Goal: Task Accomplishment & Management: Manage account settings

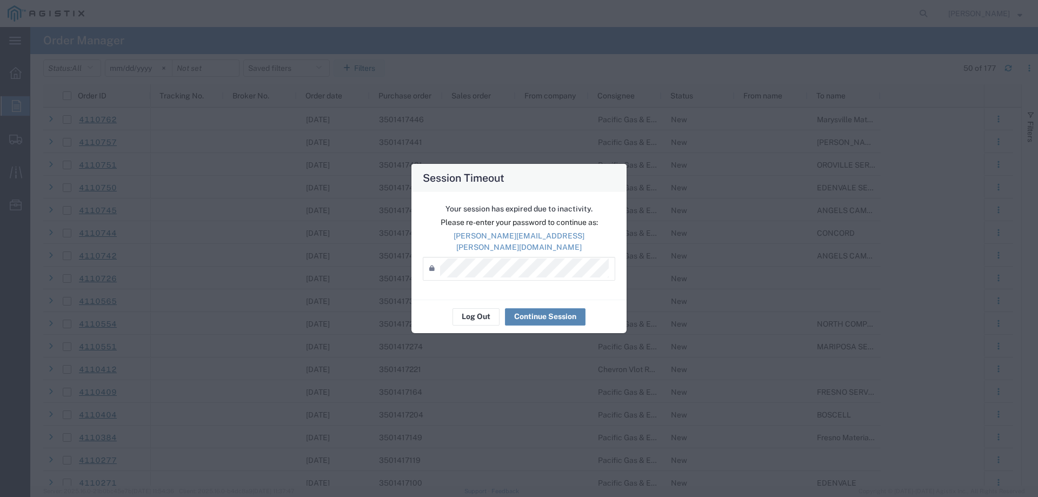
click at [533, 314] on button "Continue Session" at bounding box center [545, 316] width 81 height 17
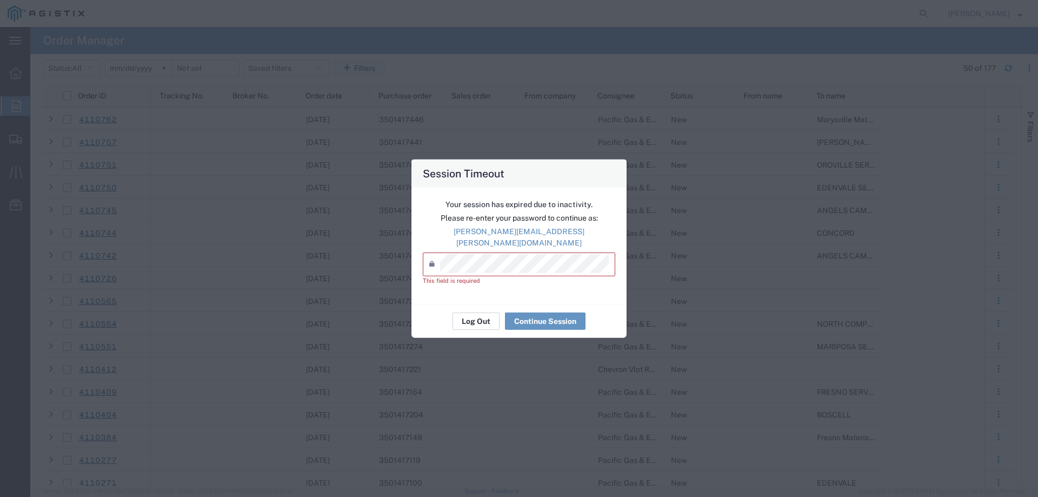
click at [466, 316] on button "Log Out" at bounding box center [476, 321] width 47 height 17
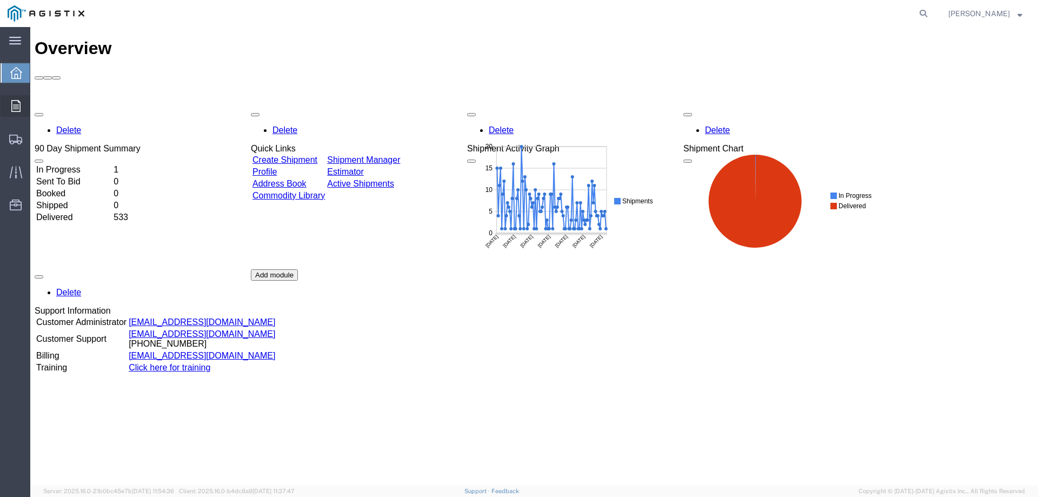
click at [18, 110] on icon at bounding box center [15, 106] width 9 height 12
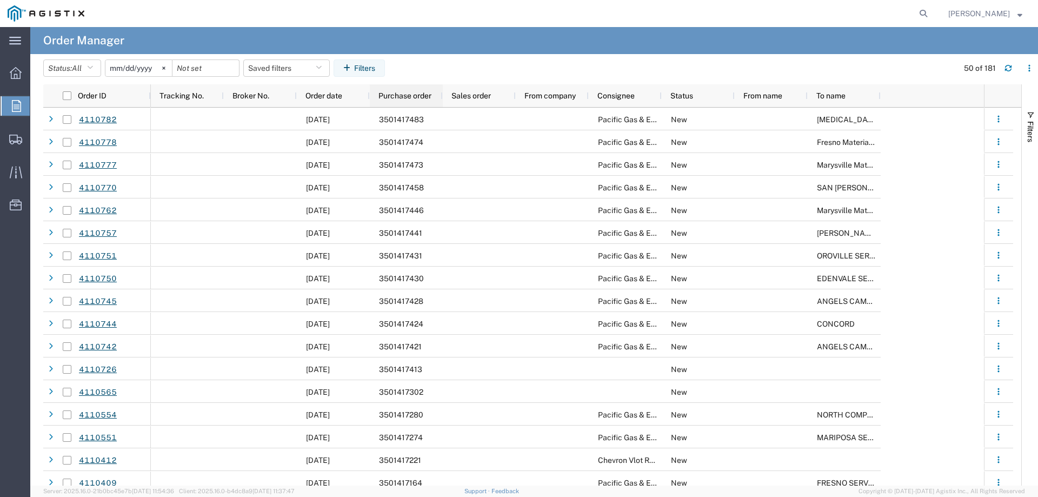
drag, startPoint x: 361, startPoint y: 69, endPoint x: 400, endPoint y: 91, distance: 45.0
click at [361, 69] on button "Filters" at bounding box center [359, 67] width 51 height 17
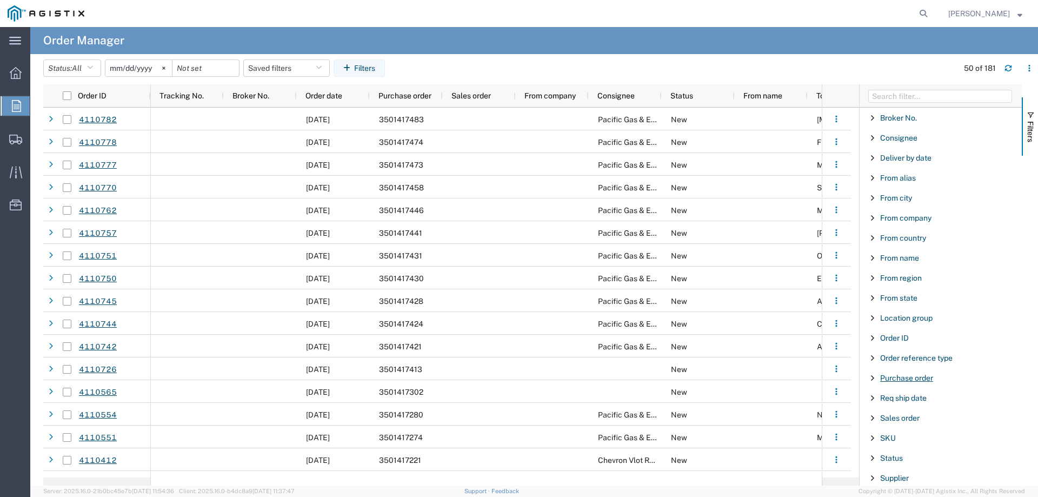
click at [905, 380] on span "Purchase order" at bounding box center [906, 378] width 53 height 9
click at [905, 421] on input "Filter Value" at bounding box center [945, 423] width 142 height 13
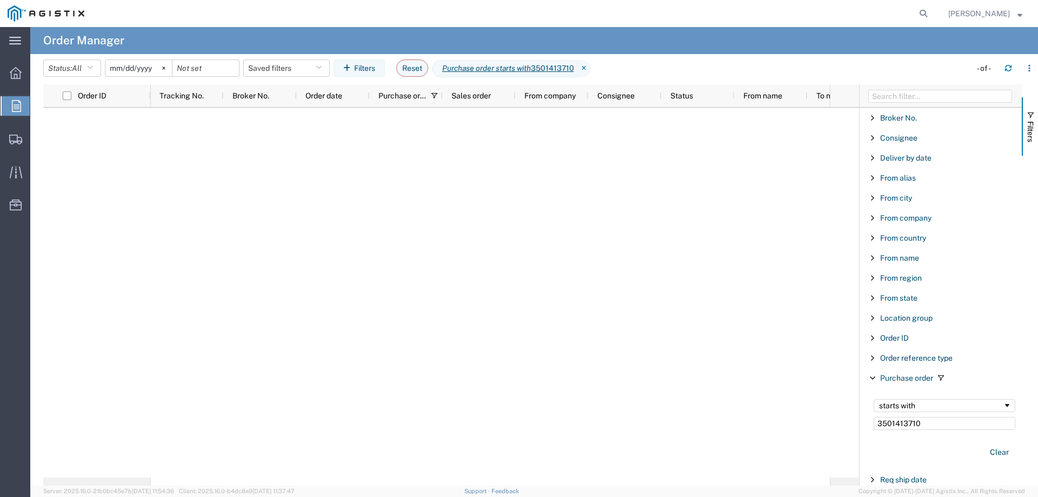
click at [933, 419] on input "3501413710" at bounding box center [945, 423] width 142 height 13
type input "350141371"
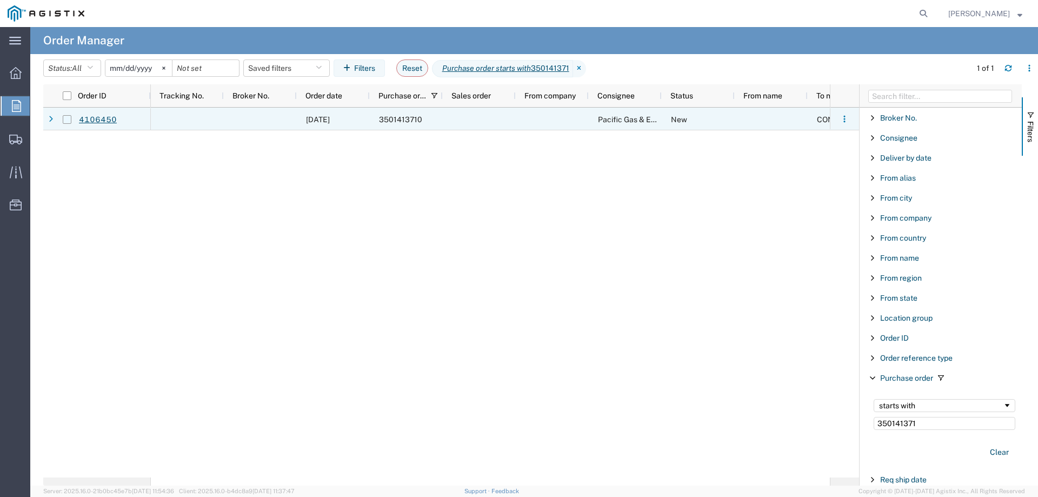
click at [68, 118] on input "Press Space to toggle row selection (unchecked)" at bounding box center [67, 119] width 9 height 9
checkbox input "true"
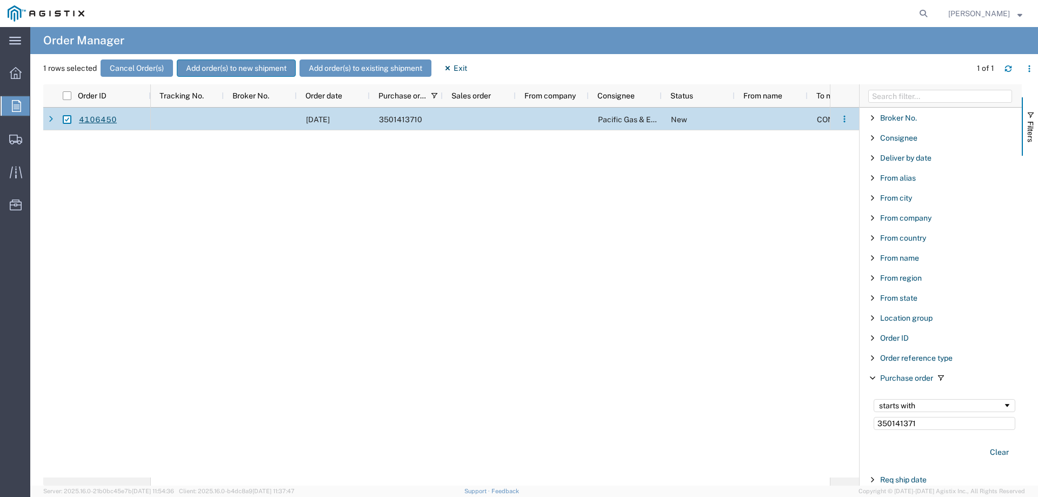
click at [208, 70] on button "Add order(s) to new shipment" at bounding box center [236, 67] width 119 height 17
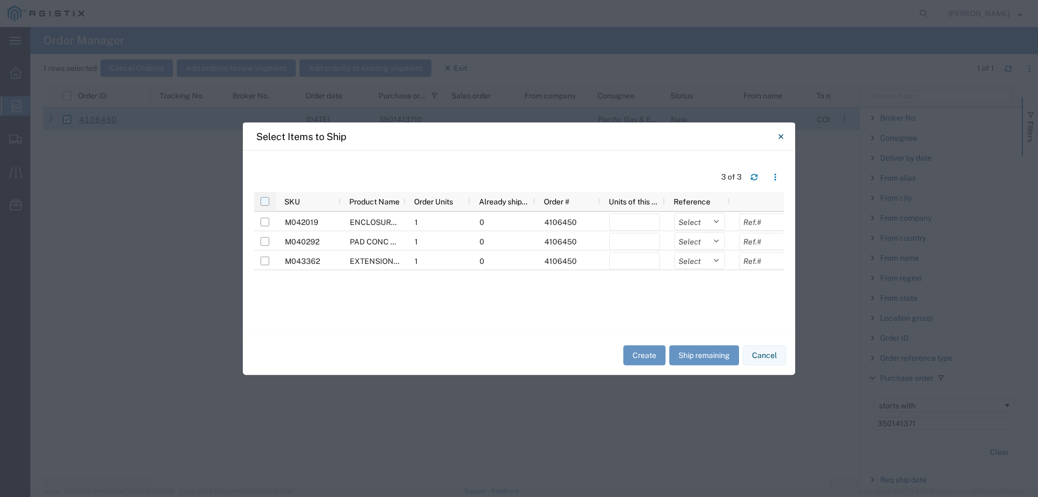
click at [265, 199] on input "checkbox" at bounding box center [265, 201] width 9 height 9
checkbox input "true"
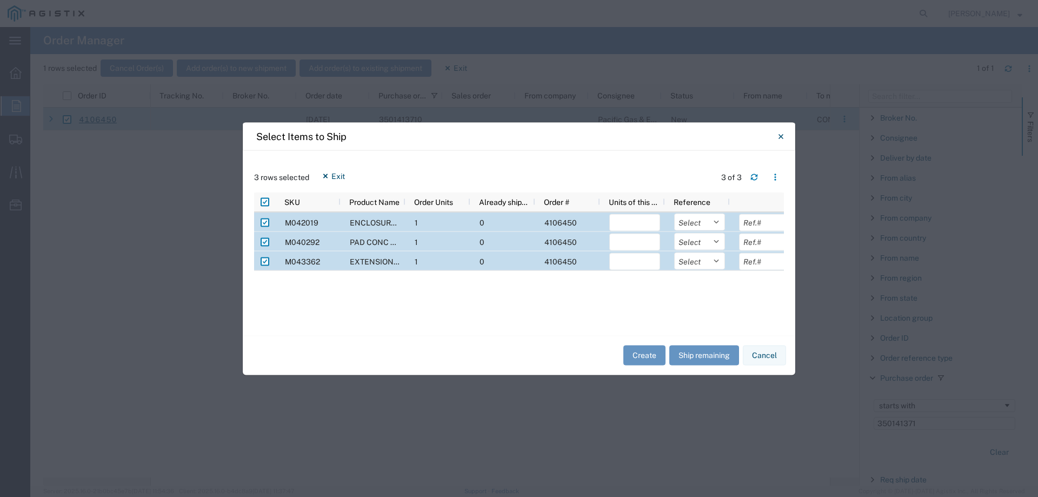
click at [264, 243] on input "Press Space to toggle row selection (checked)" at bounding box center [265, 241] width 9 height 9
checkbox input "false"
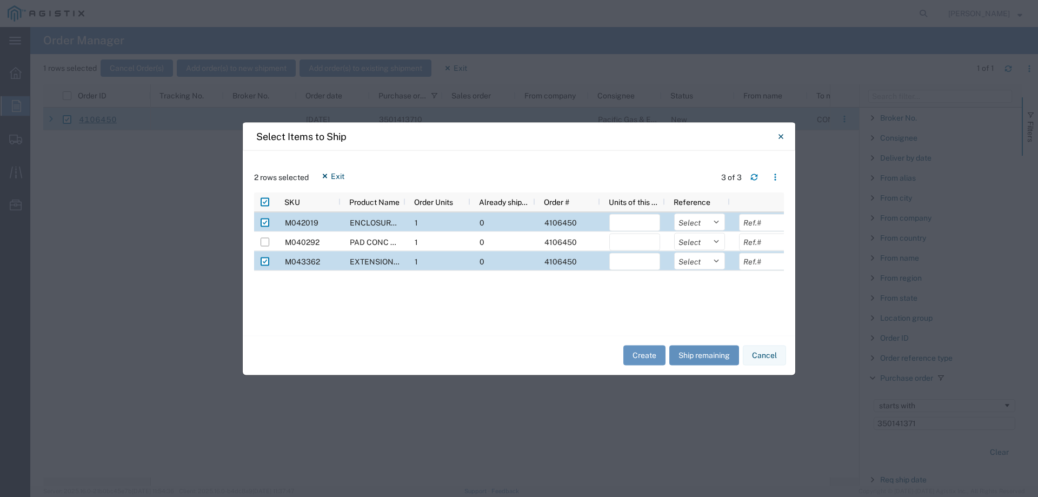
click at [693, 355] on button "Ship remaining" at bounding box center [705, 356] width 70 height 20
type input "1"
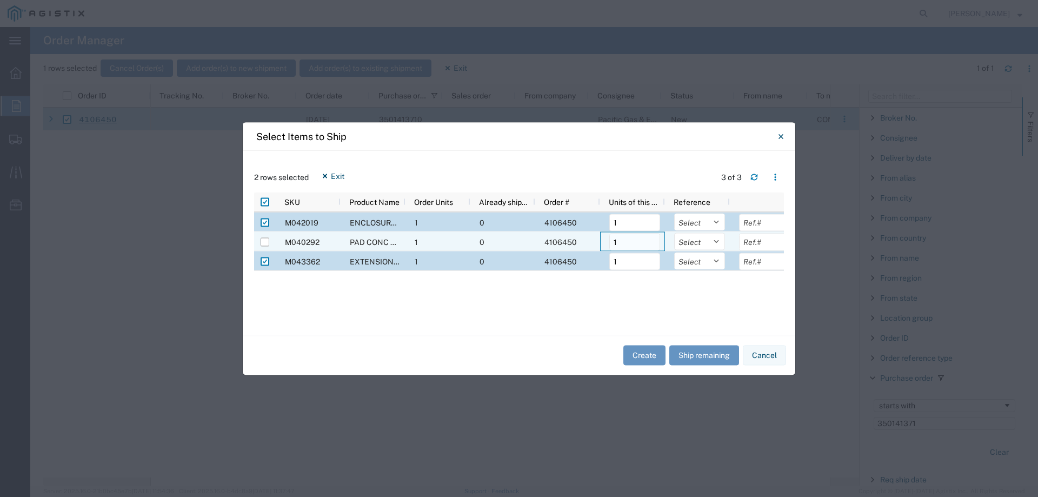
click at [634, 246] on input "1" at bounding box center [634, 241] width 51 height 17
click at [691, 222] on select "Select Purchase Order Delivery Number" at bounding box center [699, 221] width 51 height 17
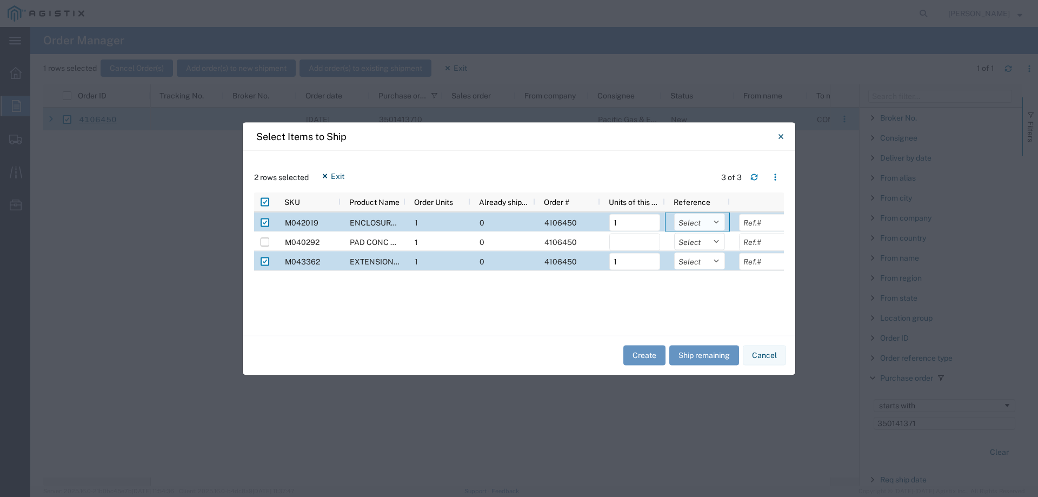
select select "PURCHORD"
click at [674, 213] on select "Select Purchase Order Delivery Number" at bounding box center [699, 221] width 51 height 17
click at [687, 264] on select "Select Purchase Order Delivery Number" at bounding box center [699, 260] width 51 height 17
select select "PURCHORD"
click at [674, 252] on select "Select Purchase Order Delivery Number" at bounding box center [699, 260] width 51 height 17
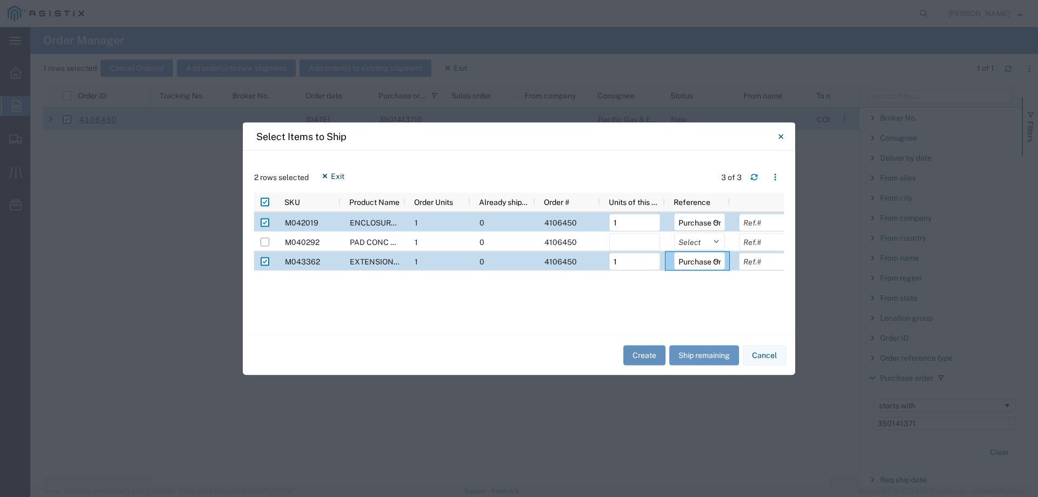
click at [647, 351] on button "Create" at bounding box center [645, 356] width 42 height 20
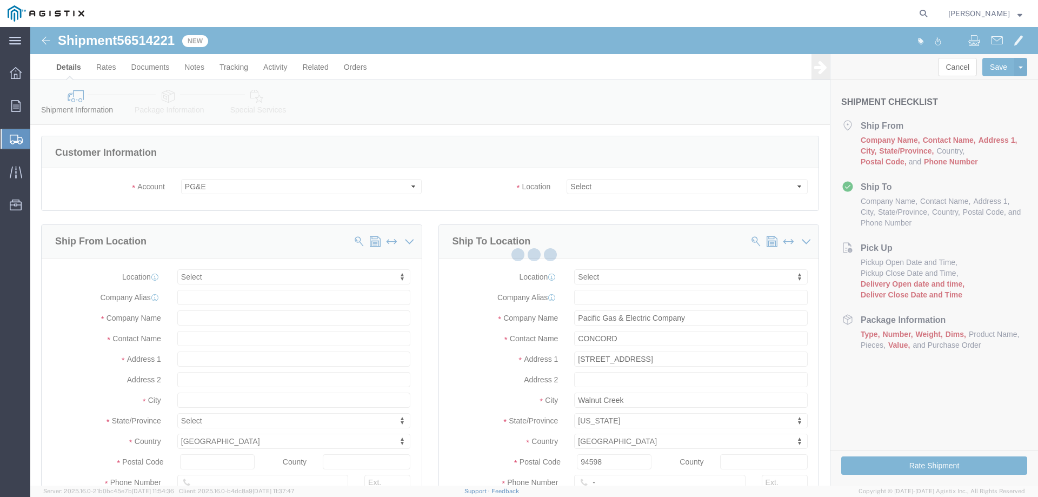
select select
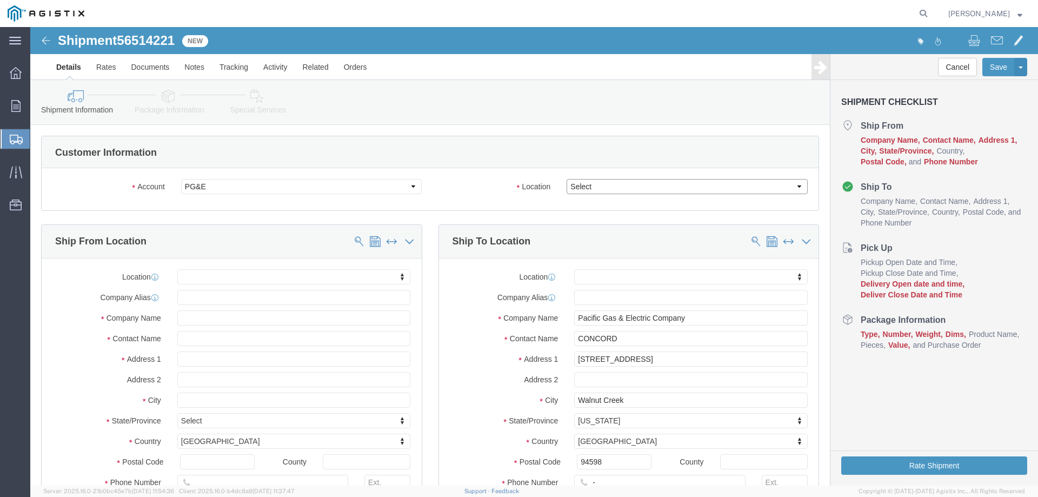
click select "Select All Others [GEOGRAPHIC_DATA] [GEOGRAPHIC_DATA] [GEOGRAPHIC_DATA] [GEOGRA…"
select select "23082"
click select "Select All Others [GEOGRAPHIC_DATA] [GEOGRAPHIC_DATA] [GEOGRAPHIC_DATA] [GEOGRA…"
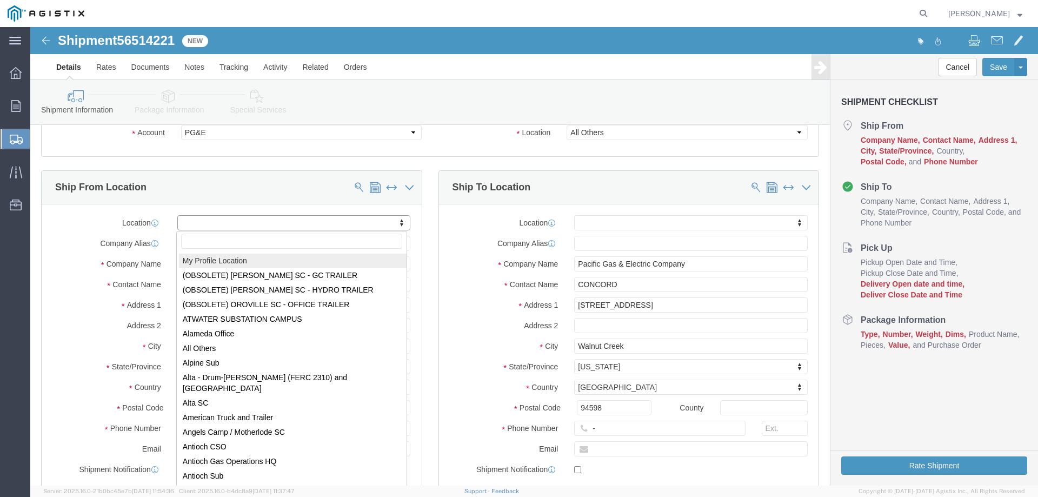
select select "MYPROFILE"
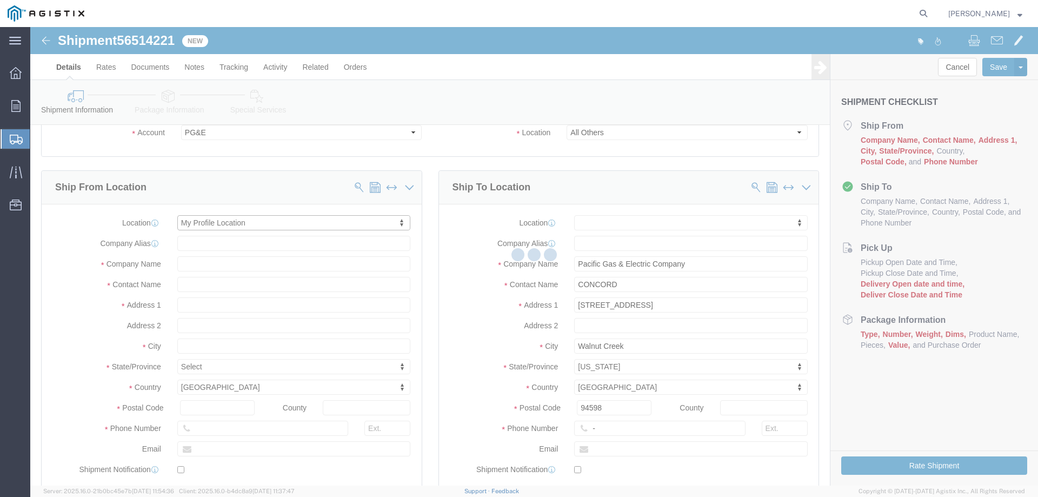
select select "CA"
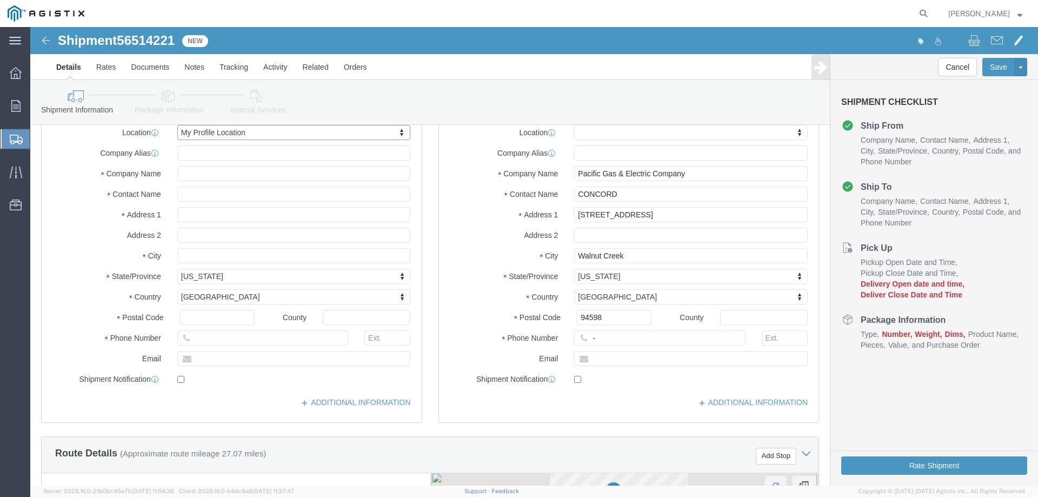
scroll to position [162, 0]
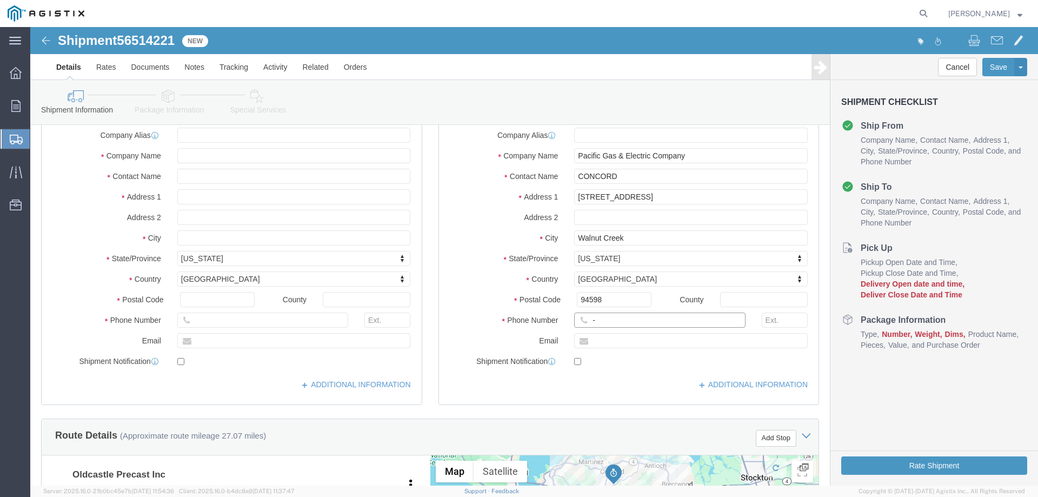
click input "-"
type input "123-456-7891"
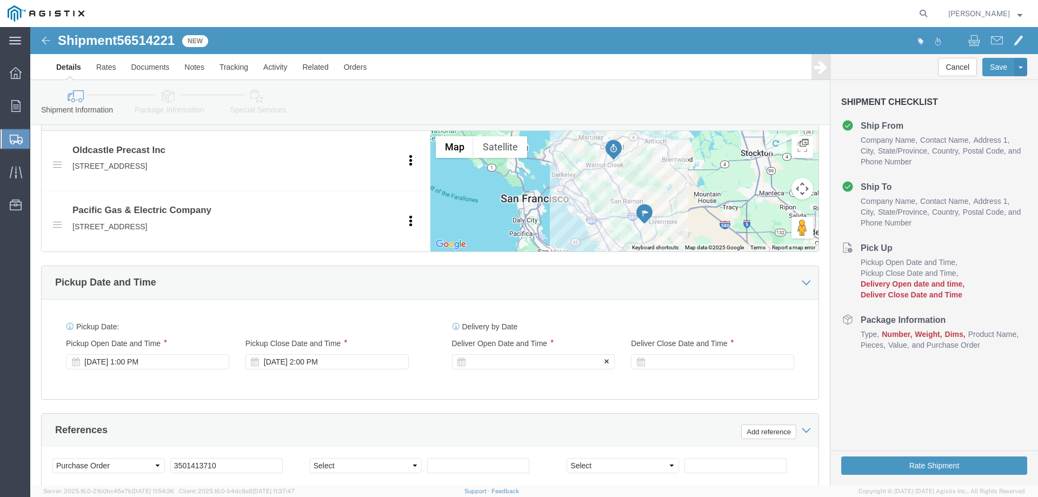
click div
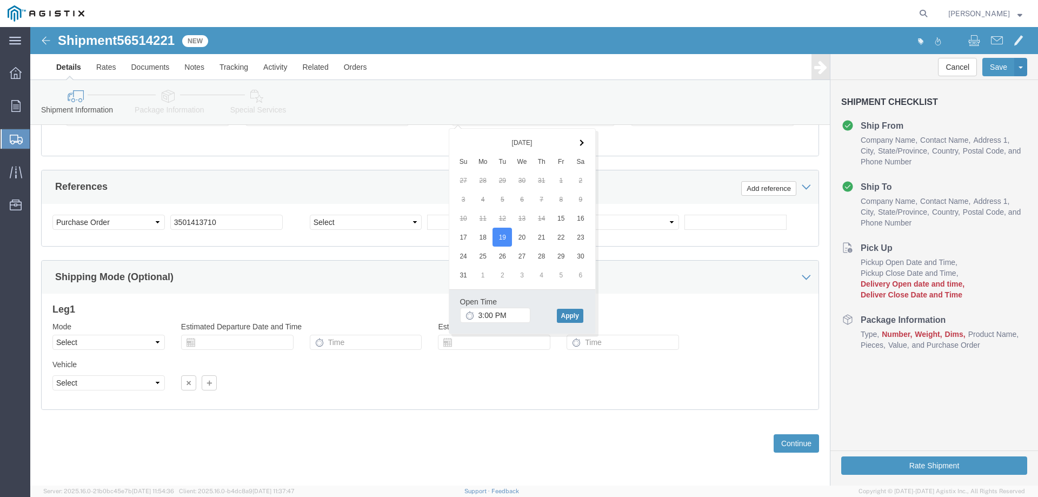
click button "Apply"
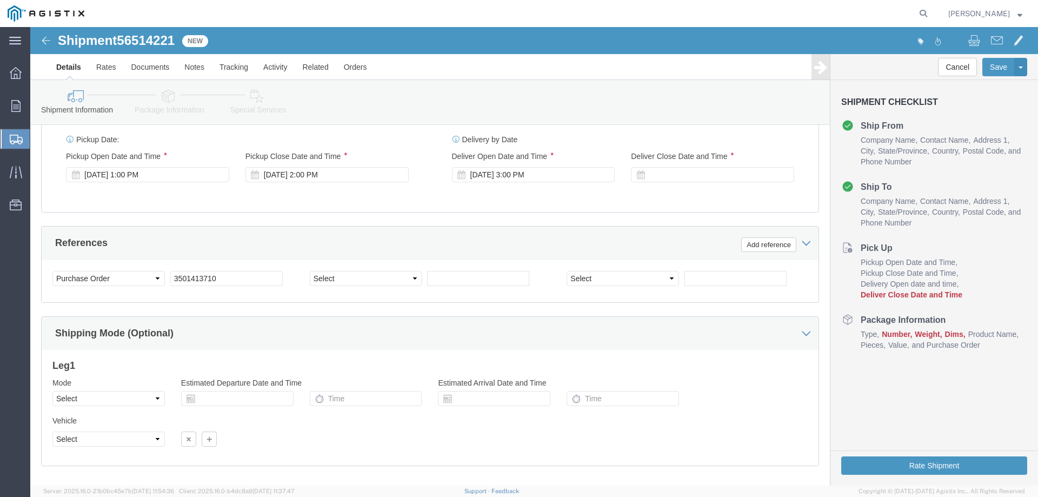
scroll to position [622, 0]
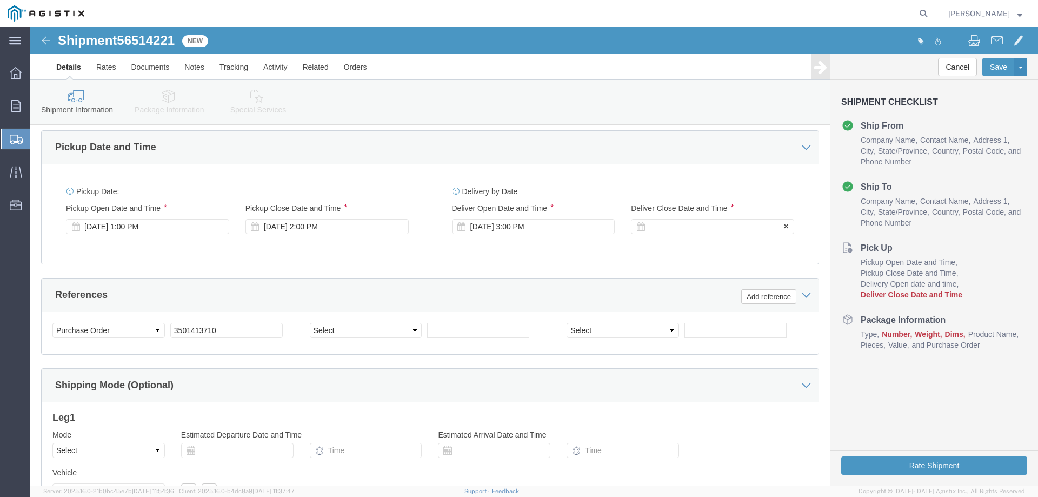
click div
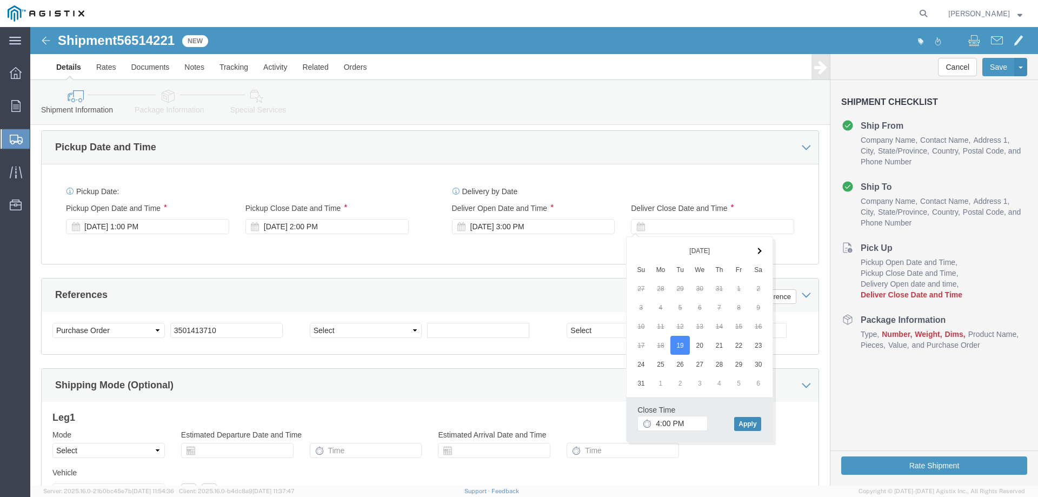
click button "Apply"
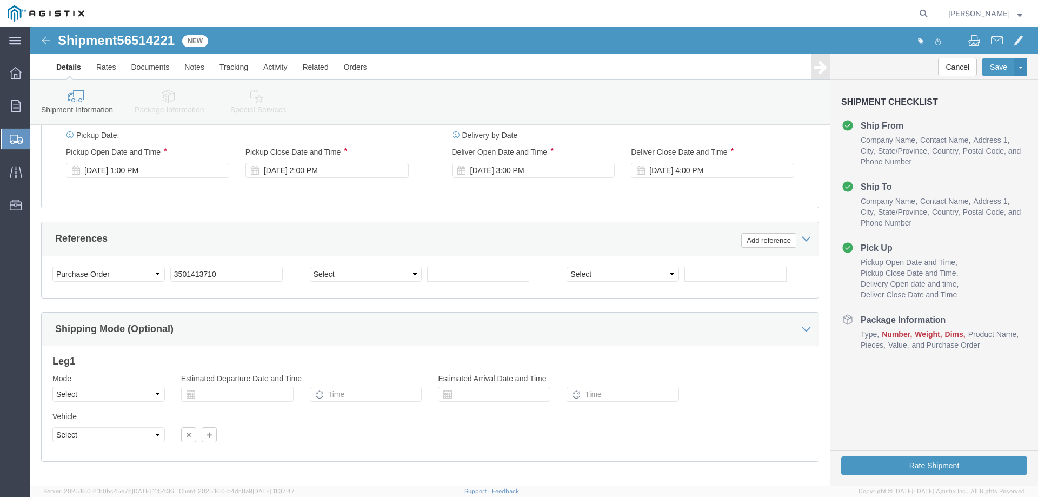
scroll to position [730, 0]
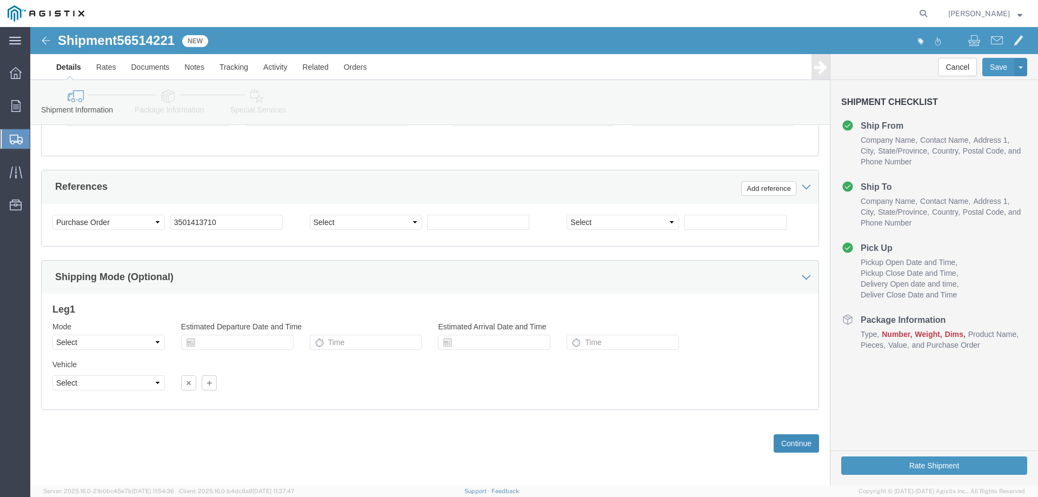
click button "Continue"
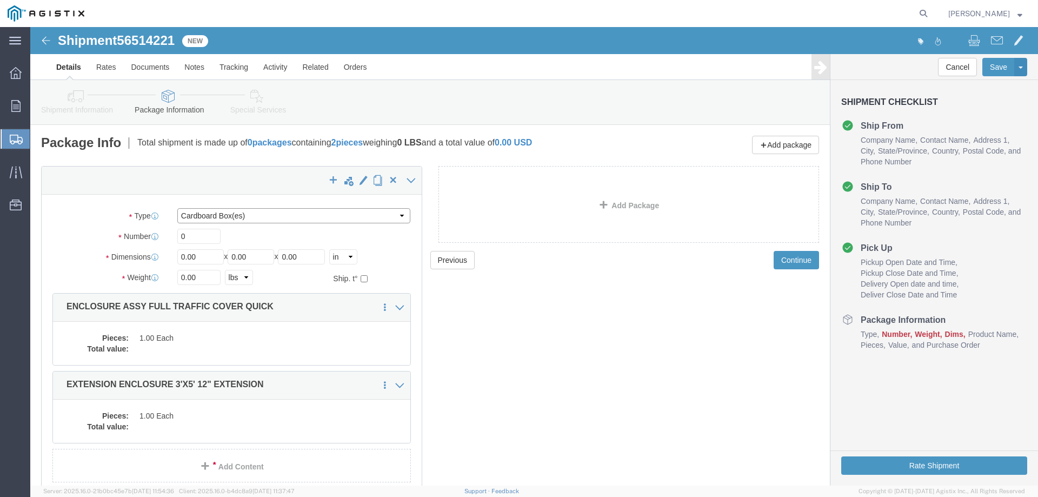
click select "Select Bulk Bundle(s) Cardboard Box(es) Carton(s) Crate(s) Drum(s) (Fiberboard)…"
select select "YRPK"
click select "Select Bulk Bundle(s) Cardboard Box(es) Carton(s) Crate(s) Drum(s) (Fiberboard)…"
drag, startPoint x: 163, startPoint y: 207, endPoint x: 129, endPoint y: 203, distance: 34.3
click div "0"
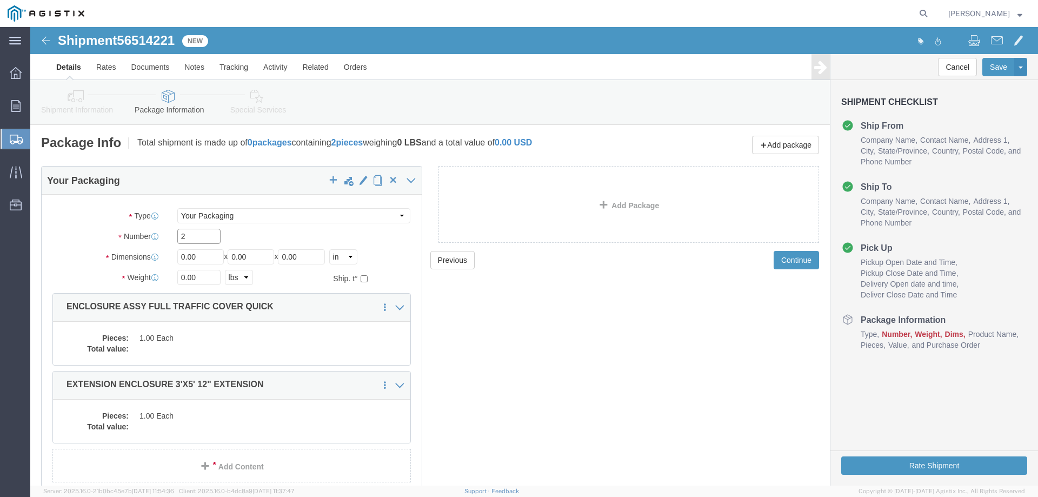
type input "2"
type input "36"
type input "60"
type input "42"
type input "6470"
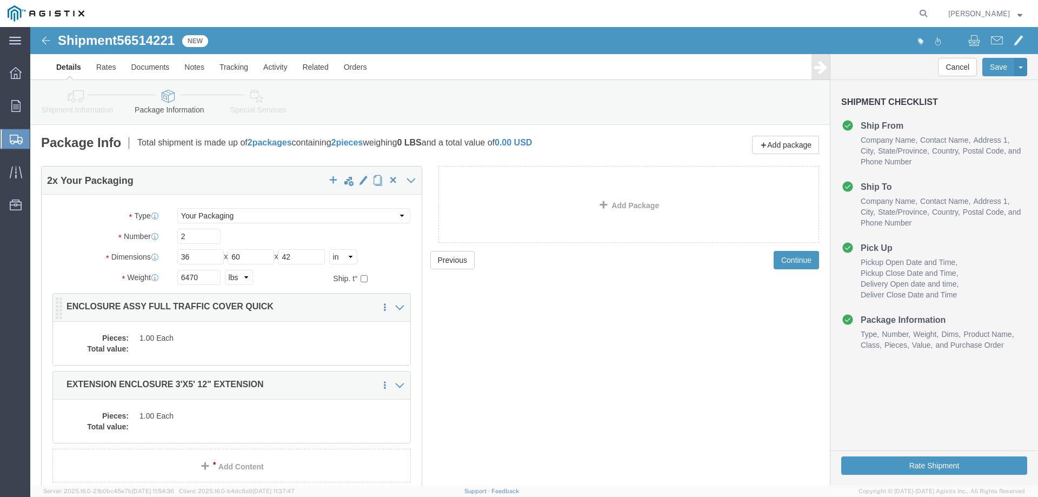
click dd
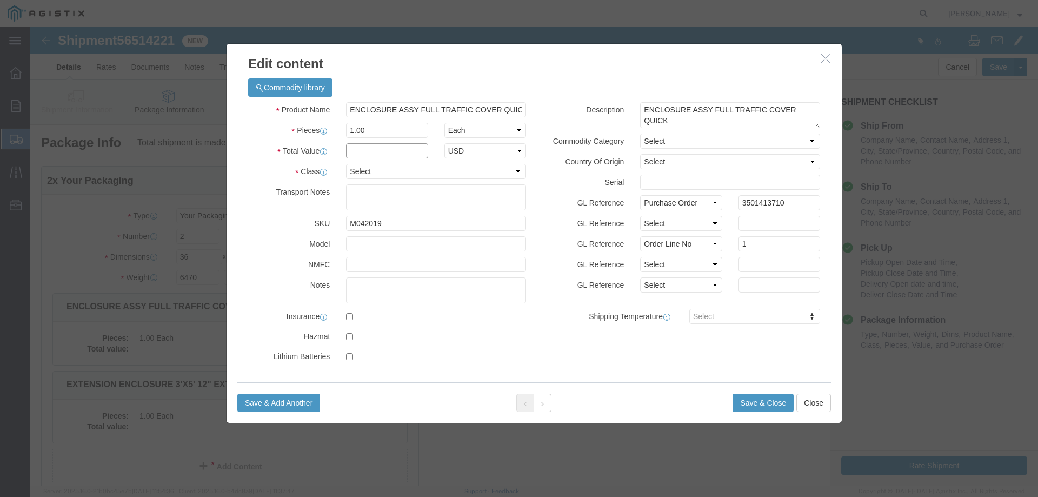
click input "text"
type input "1"
click select "Select 50 55 60 65 70 85 92.5 100 125 175 250 300 400"
select select "55"
click select "Select 50 55 60 65 70 85 92.5 100 125 175 250 300 400"
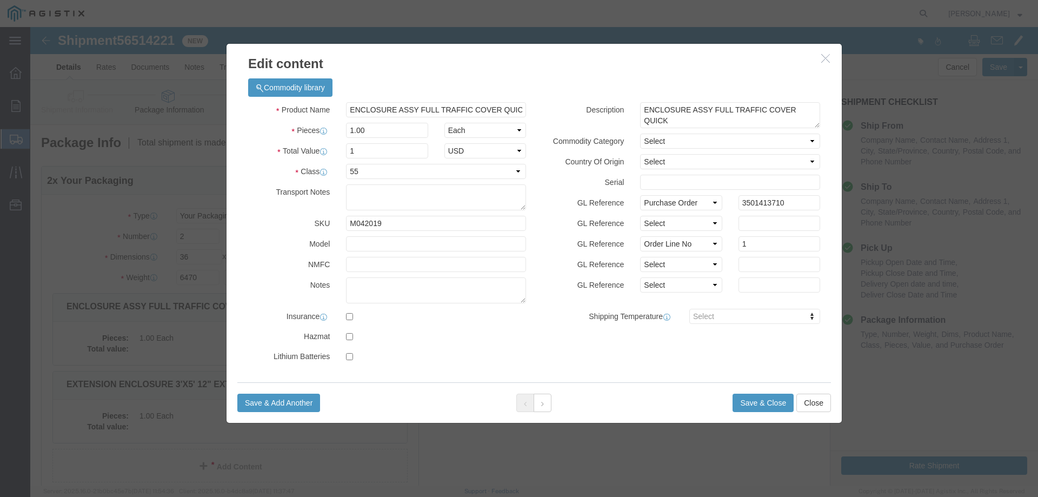
click div "Save & Add Another Save & Close Close"
click button "Save & Close"
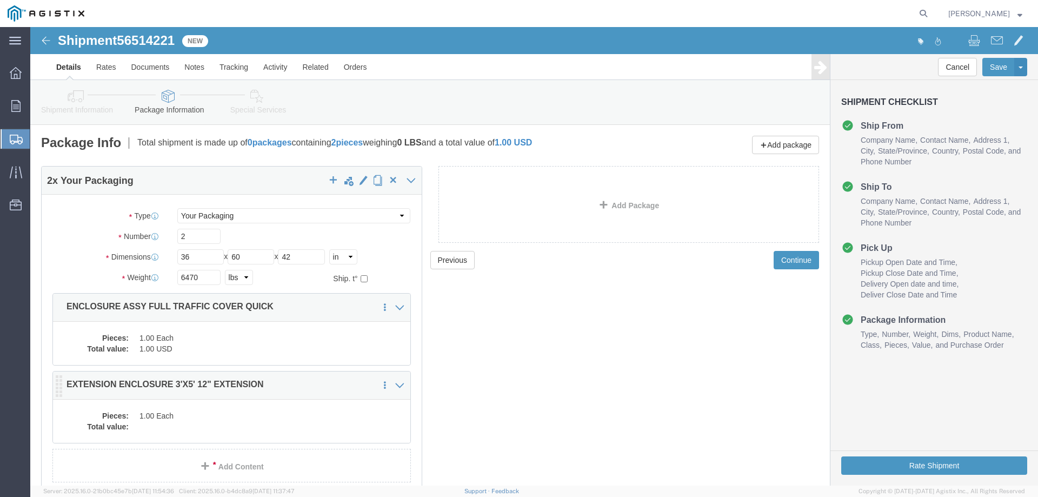
click dd "1.00 Each"
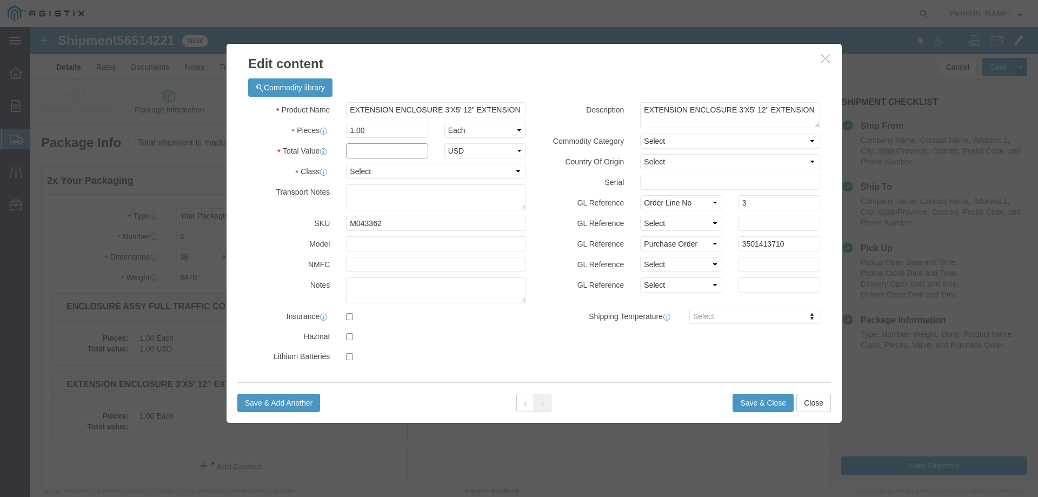
click input "text"
click select "Select 50 55 60 65 70 85 92.5 100 125 175 250 300 400"
select select "55"
click select "Select 50 55 60 65 70 85 92.5 100 125 175 250 300 400"
click button "Save & Close"
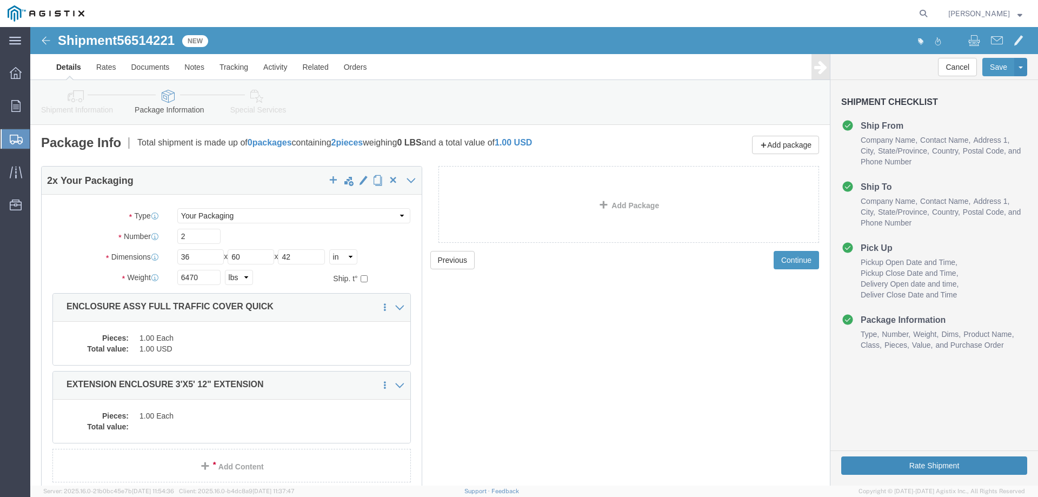
click button "Rate Shipment"
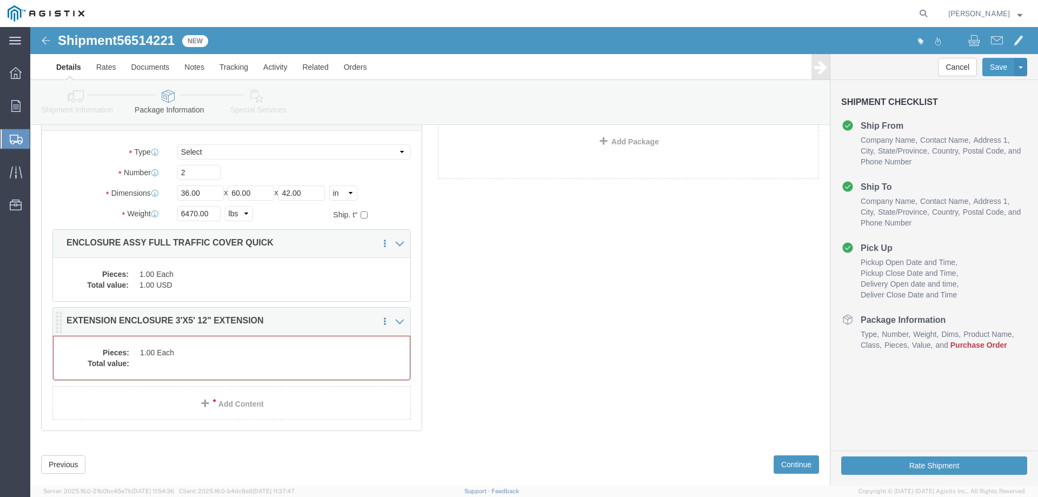
click dd "1.00 Each"
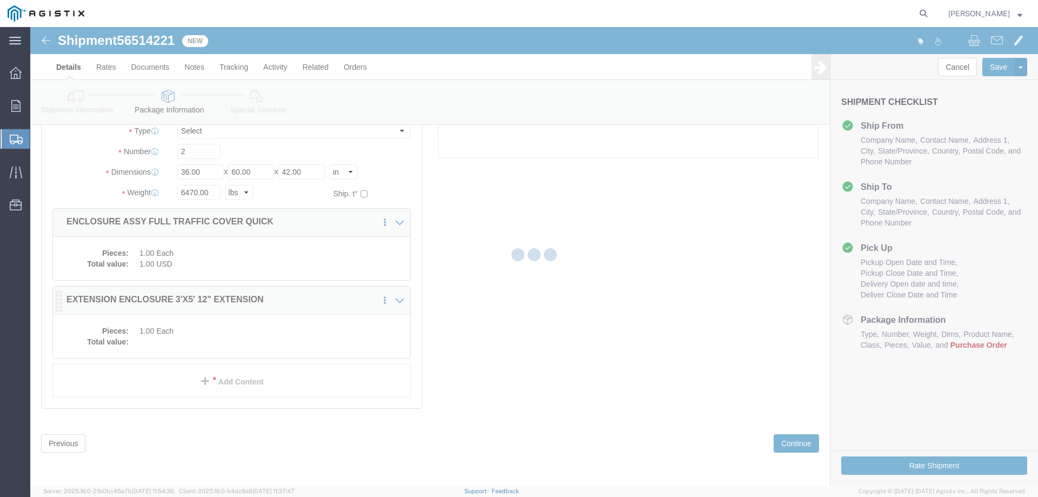
scroll to position [64, 0]
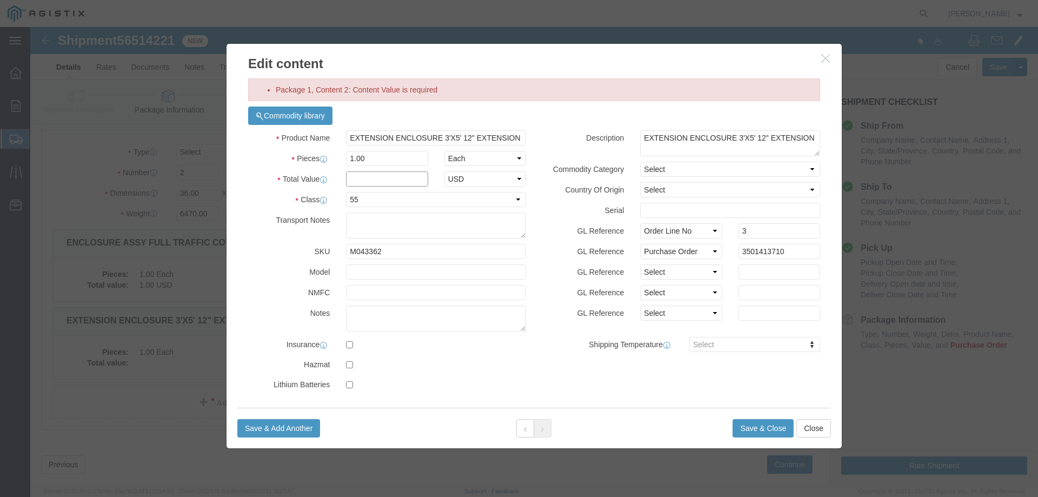
click input "text"
type input "1"
click button "Save & Close"
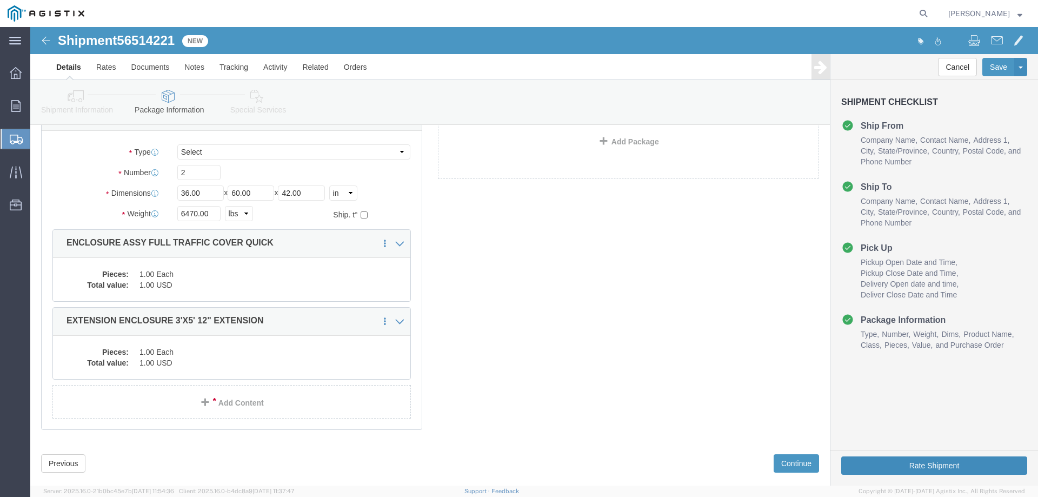
click button "Rate Shipment"
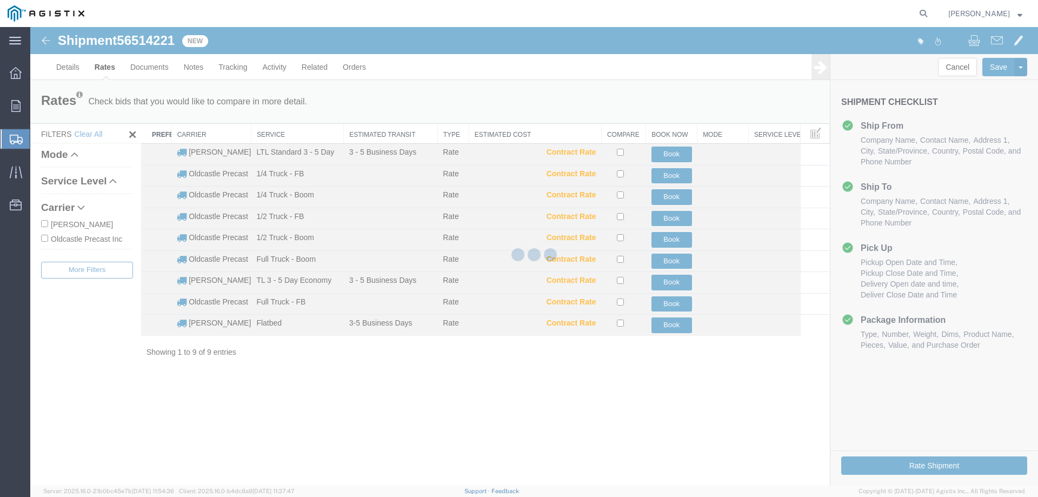
scroll to position [0, 0]
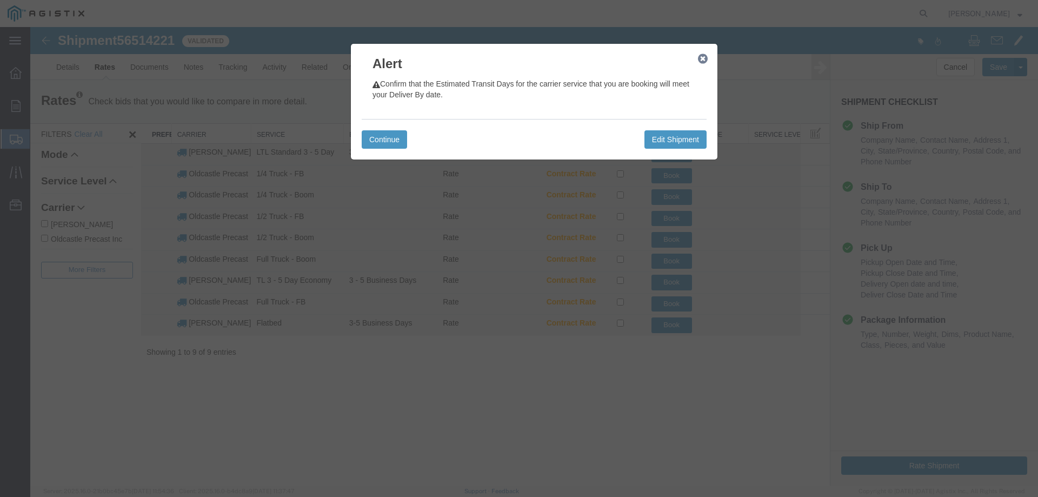
click at [702, 59] on icon "button" at bounding box center [703, 59] width 10 height 9
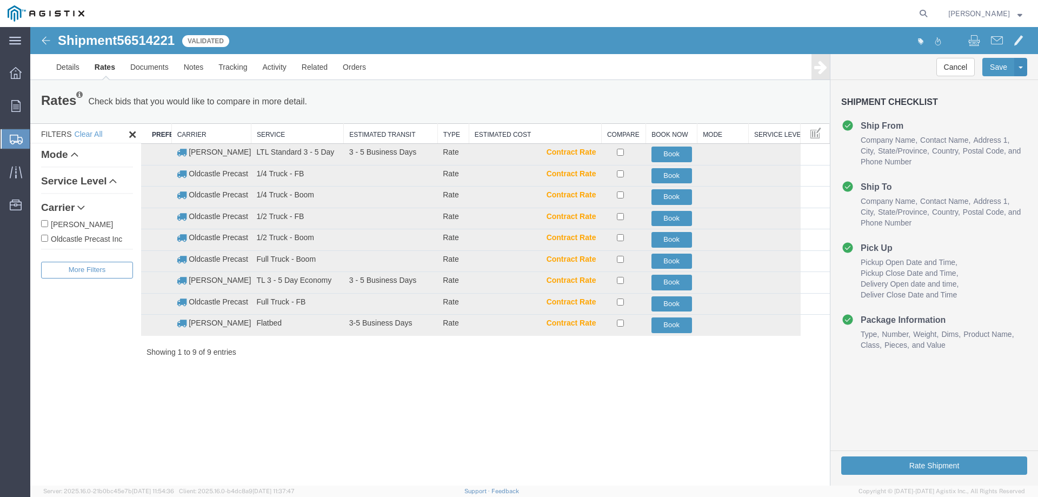
click at [101, 239] on label "Oldcastle Precast Inc" at bounding box center [87, 239] width 92 height 12
click at [48, 239] on input "Oldcastle Precast Inc" at bounding box center [44, 238] width 7 height 7
checkbox input "true"
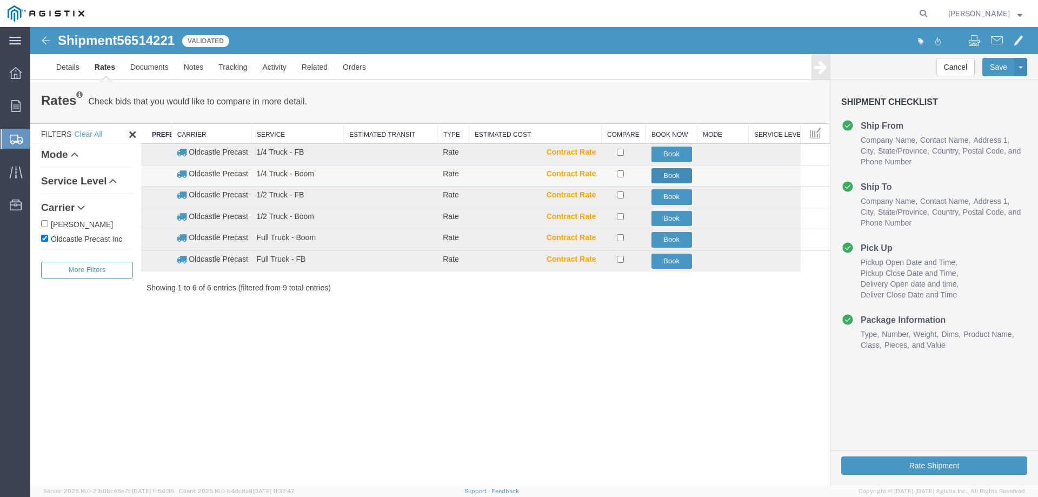
click at [678, 176] on button "Book" at bounding box center [672, 176] width 41 height 16
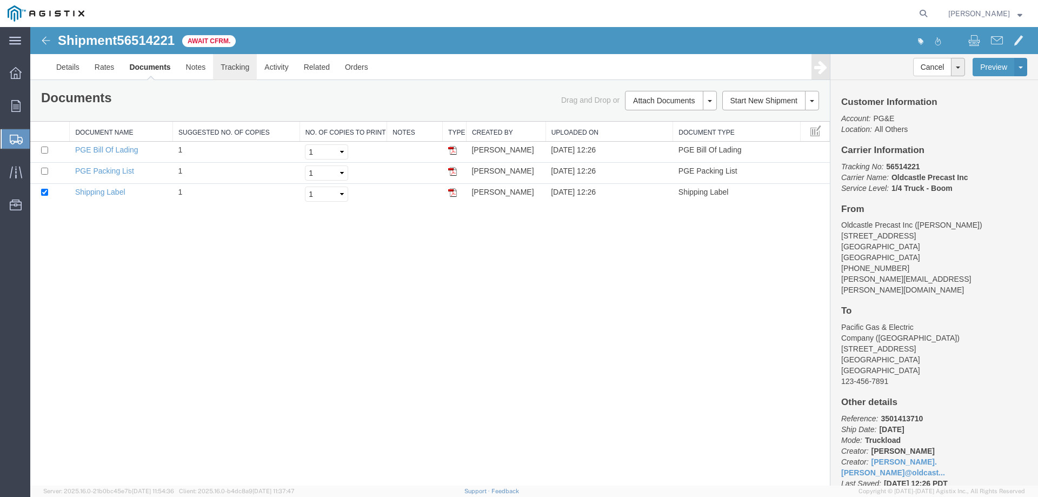
click at [235, 69] on link "Tracking" at bounding box center [235, 67] width 44 height 26
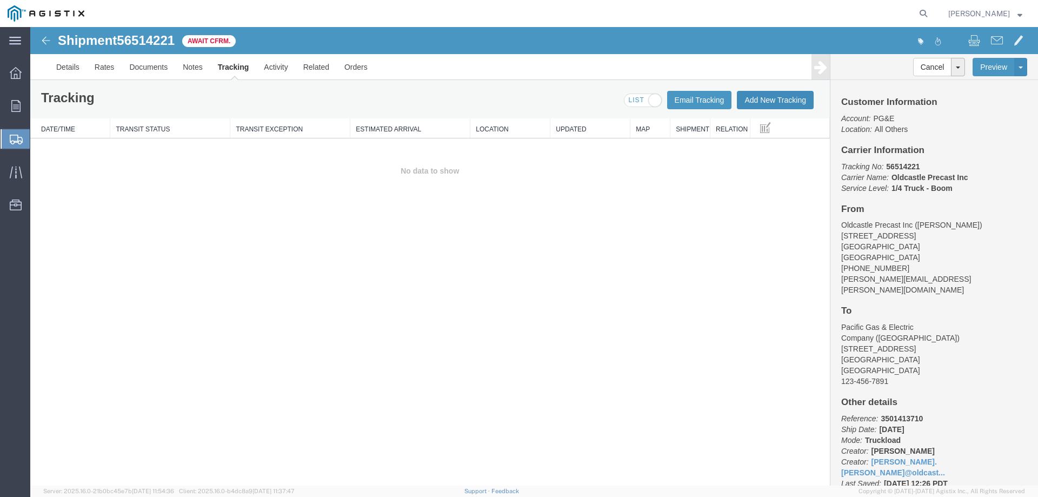
click at [772, 102] on button "Add New Tracking" at bounding box center [775, 100] width 77 height 18
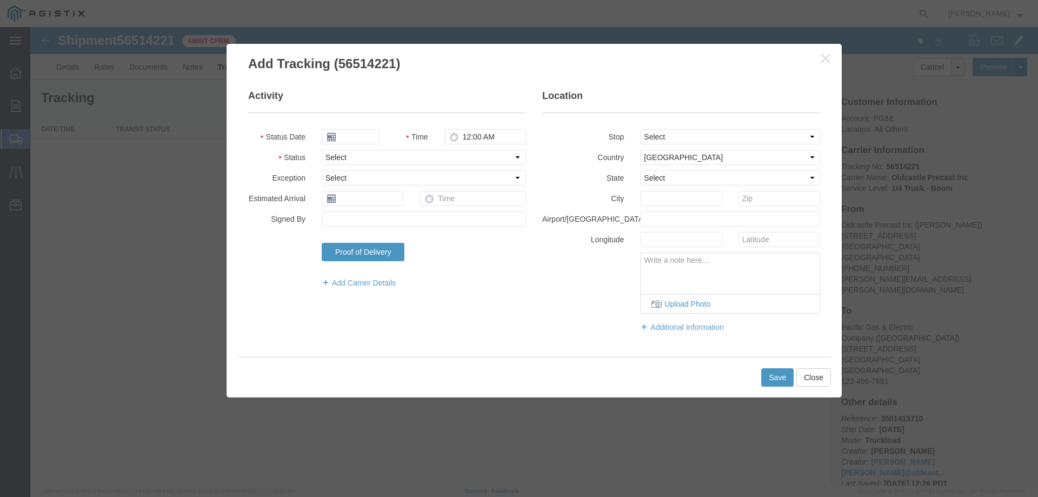
type input "[DATE]"
type input "1:00 PM"
click at [339, 155] on select "Select Arrival Notice Available Arrival Notice Imported Arrive at Delivery Loca…" at bounding box center [424, 157] width 204 height 15
select select "DELIVRED"
click at [322, 150] on select "Select Arrival Notice Available Arrival Notice Imported Arrive at Delivery Loca…" at bounding box center [424, 157] width 204 height 15
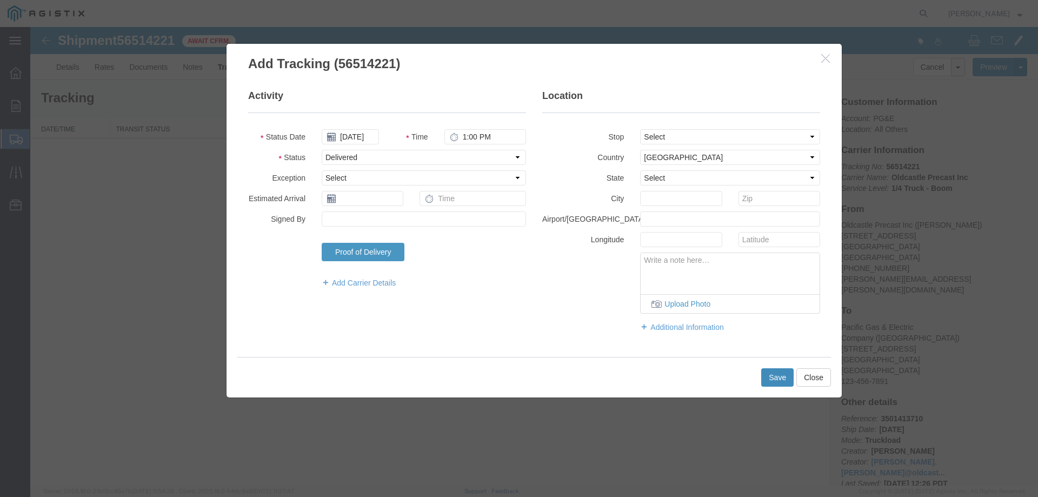
click at [786, 376] on button "Save" at bounding box center [777, 377] width 32 height 18
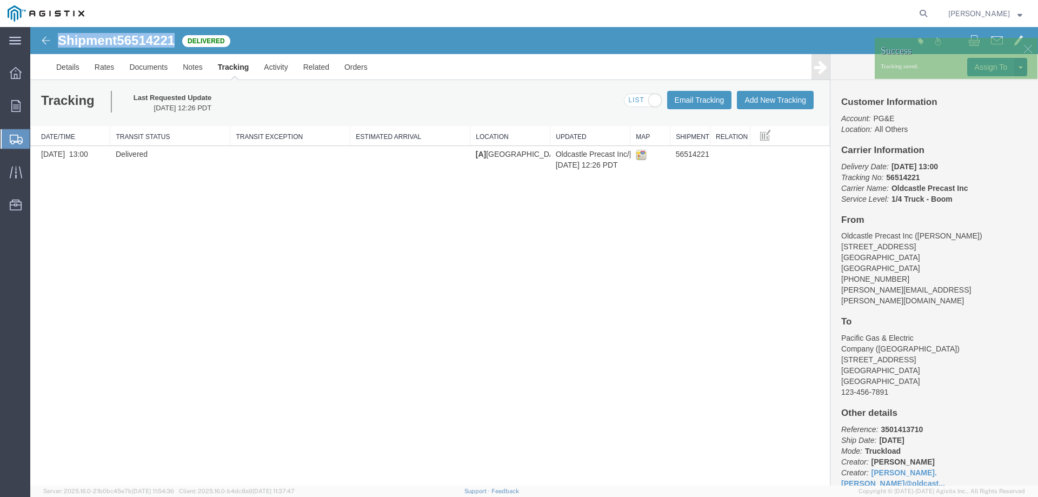
drag, startPoint x: 64, startPoint y: 41, endPoint x: 177, endPoint y: 41, distance: 112.5
click at [175, 41] on h1 "Shipment 56514221" at bounding box center [116, 41] width 117 height 14
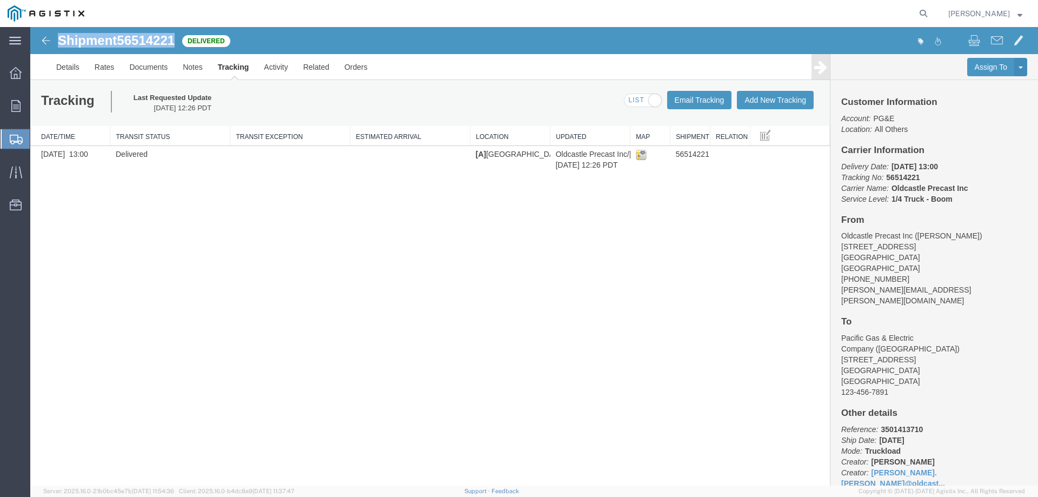
copy h1 "Shipment 56514221"
click at [12, 105] on icon at bounding box center [15, 106] width 9 height 12
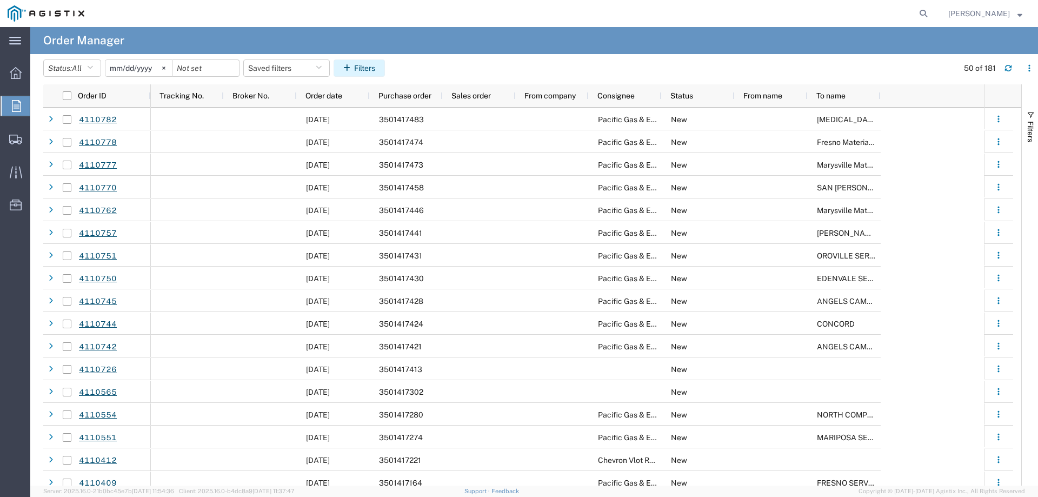
click at [365, 68] on button "Filters" at bounding box center [359, 67] width 51 height 17
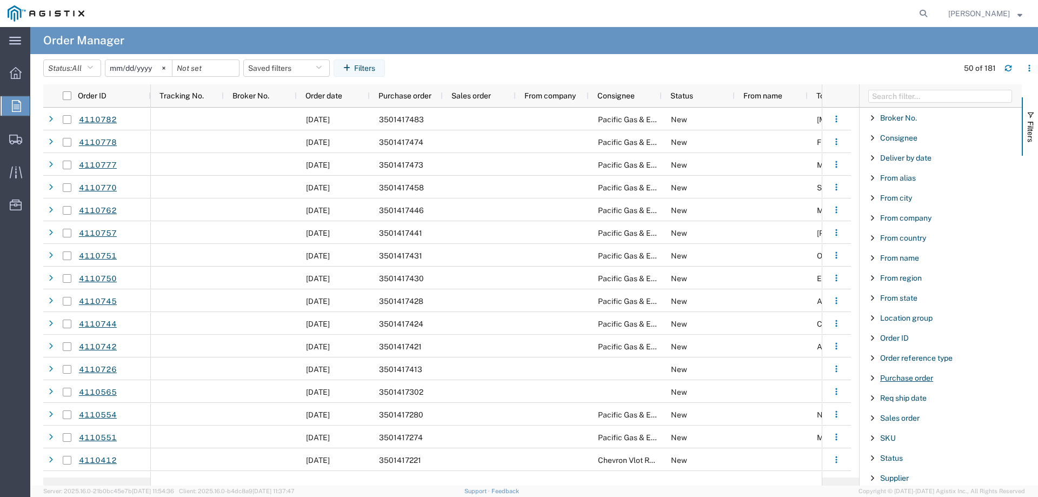
click at [907, 378] on span "Purchase order" at bounding box center [906, 378] width 53 height 9
click at [910, 425] on input "Filter Value" at bounding box center [945, 423] width 142 height 13
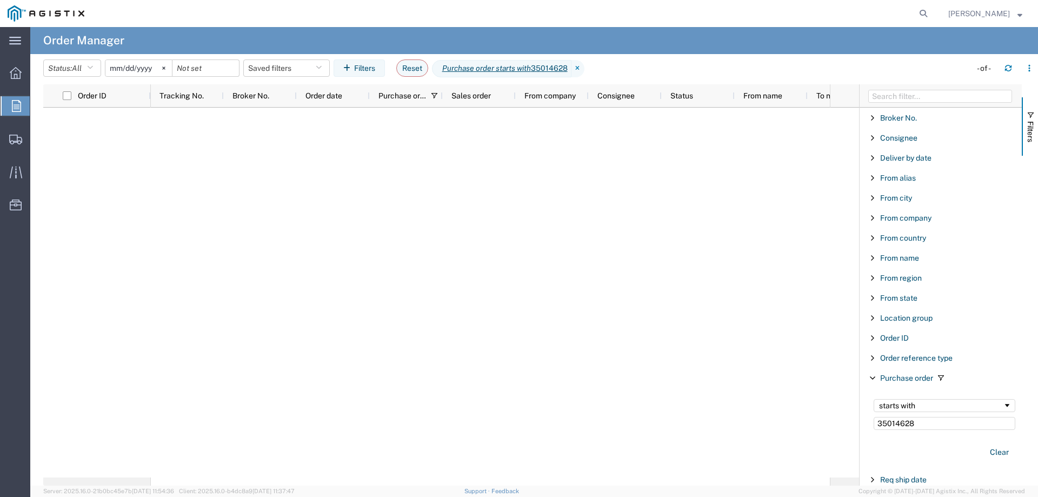
click at [924, 423] on input "35014628" at bounding box center [945, 423] width 142 height 13
type input "3501462"
click at [149, 64] on input "[DATE]" at bounding box center [138, 68] width 67 height 16
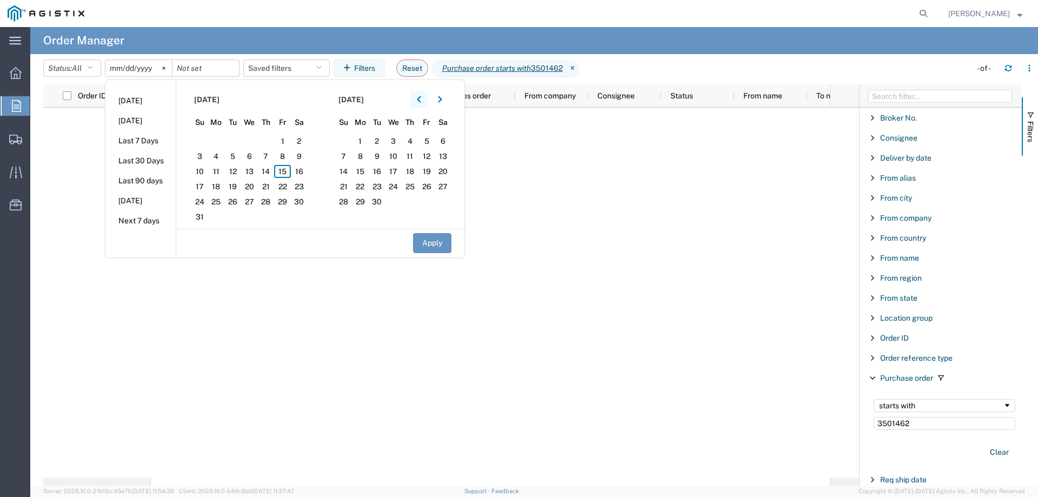
click at [419, 100] on button "button" at bounding box center [418, 99] width 17 height 17
click at [201, 142] on span "1" at bounding box center [199, 141] width 17 height 13
click at [432, 246] on button "Apply" at bounding box center [432, 243] width 38 height 20
type input "[DATE]"
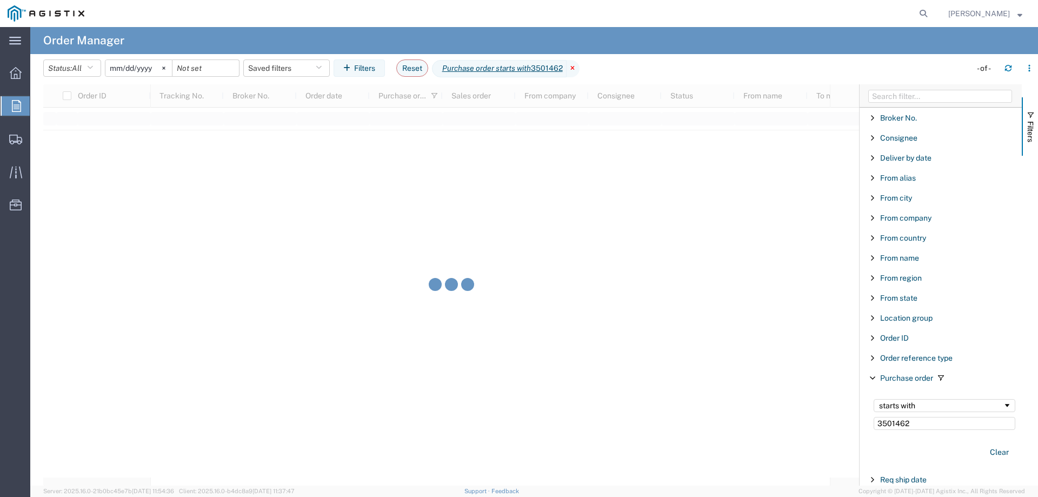
click at [580, 67] on icon at bounding box center [573, 68] width 13 height 17
click at [907, 427] on input "Filter Value" at bounding box center [945, 423] width 142 height 13
type input "350141628"
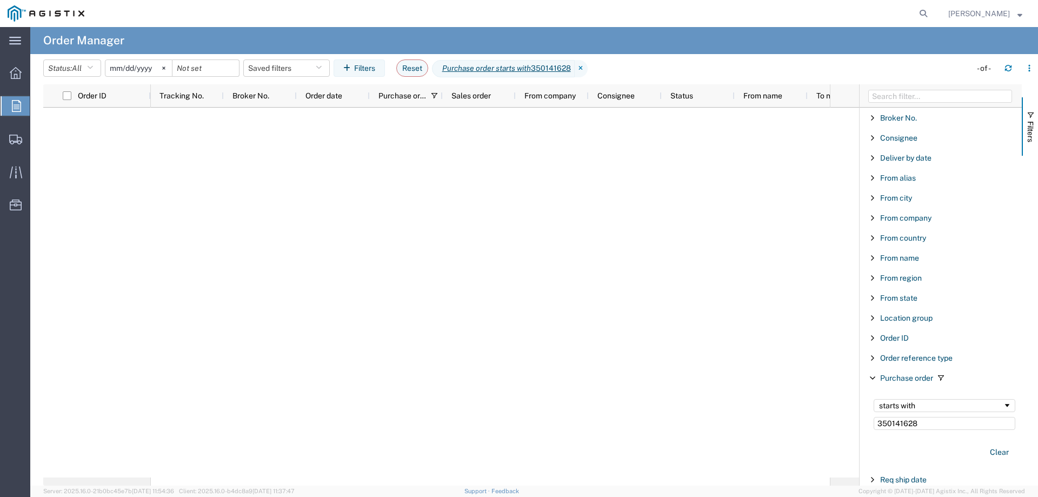
click at [138, 64] on input "[DATE]" at bounding box center [138, 68] width 67 height 16
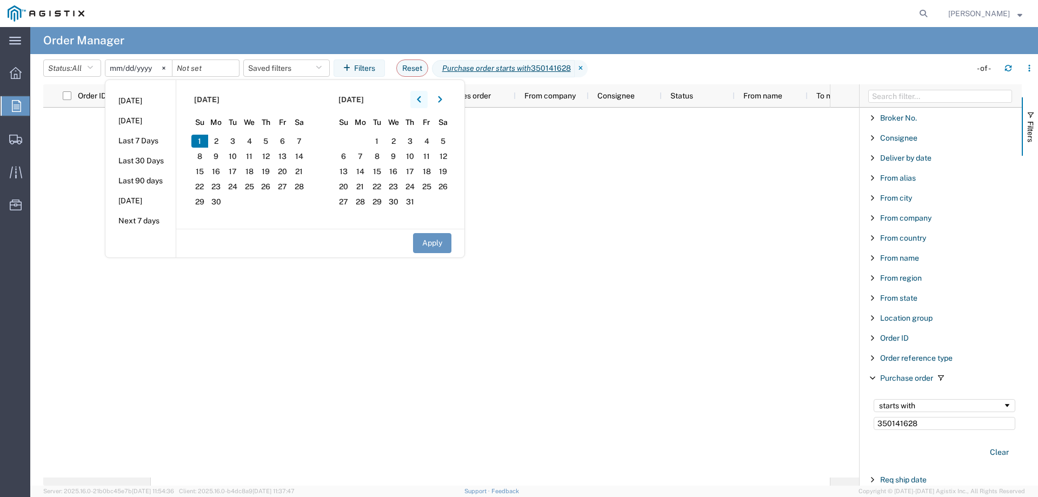
click at [421, 98] on icon "button" at bounding box center [419, 99] width 4 height 6
click at [236, 138] on span "1" at bounding box center [232, 141] width 17 height 13
click at [434, 243] on button "Apply" at bounding box center [432, 243] width 38 height 20
type input "[DATE]"
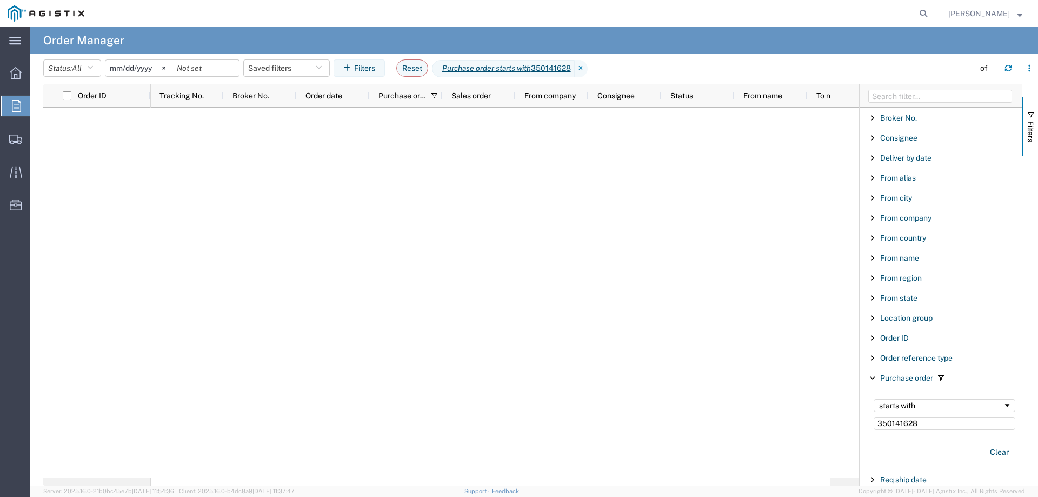
click at [136, 65] on input "[DATE]" at bounding box center [138, 68] width 67 height 16
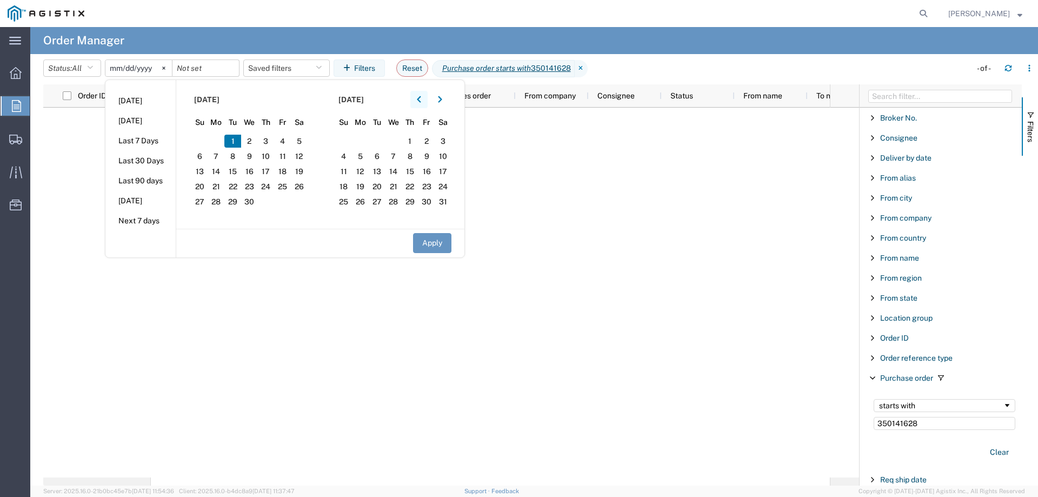
click at [420, 100] on button "button" at bounding box center [418, 99] width 17 height 17
click at [253, 140] on span "1" at bounding box center [249, 141] width 17 height 13
click at [939, 422] on input "350141628" at bounding box center [945, 423] width 142 height 13
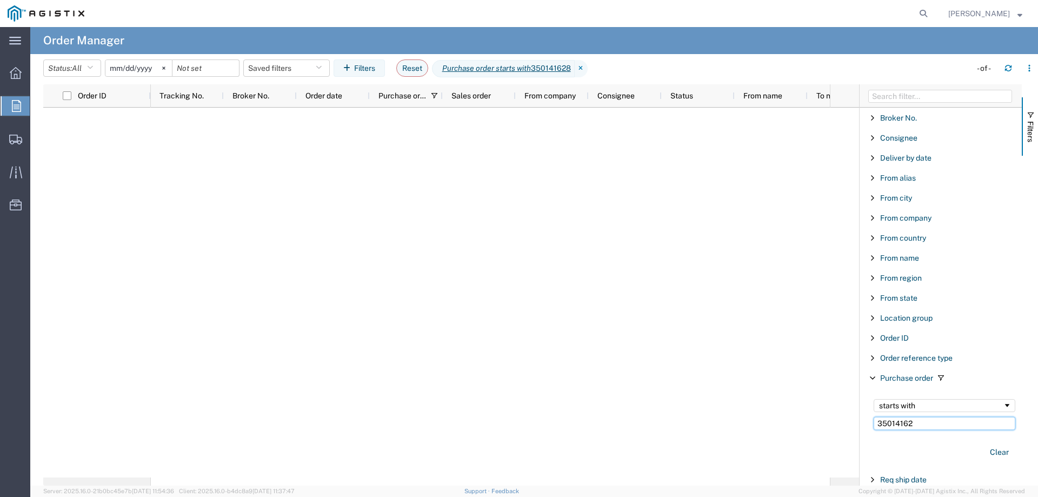
type input "35014162"
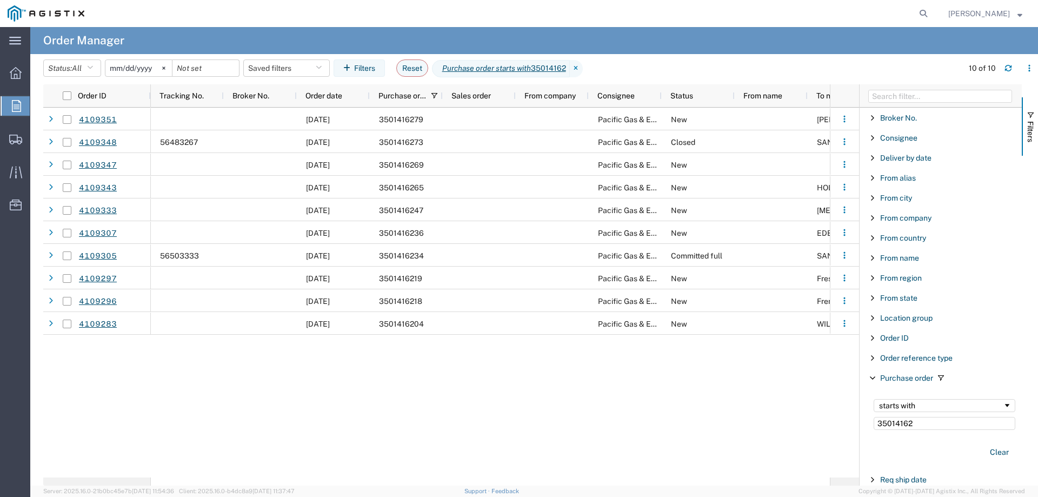
click at [136, 64] on input "[DATE]" at bounding box center [138, 68] width 67 height 16
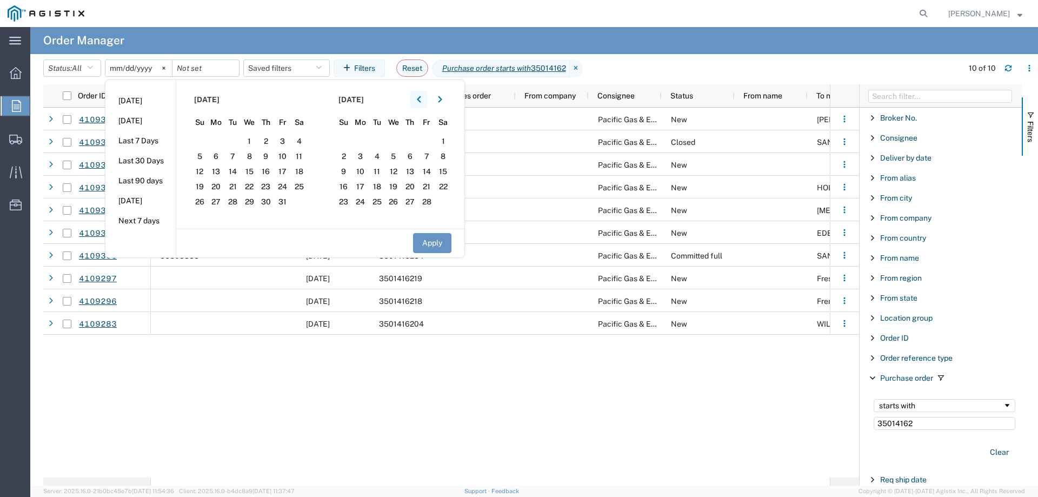
click at [421, 99] on icon "button" at bounding box center [419, 99] width 4 height 6
click at [284, 143] on span "1" at bounding box center [282, 141] width 17 height 13
click at [433, 241] on button "Apply" at bounding box center [432, 243] width 38 height 20
type input "[DATE]"
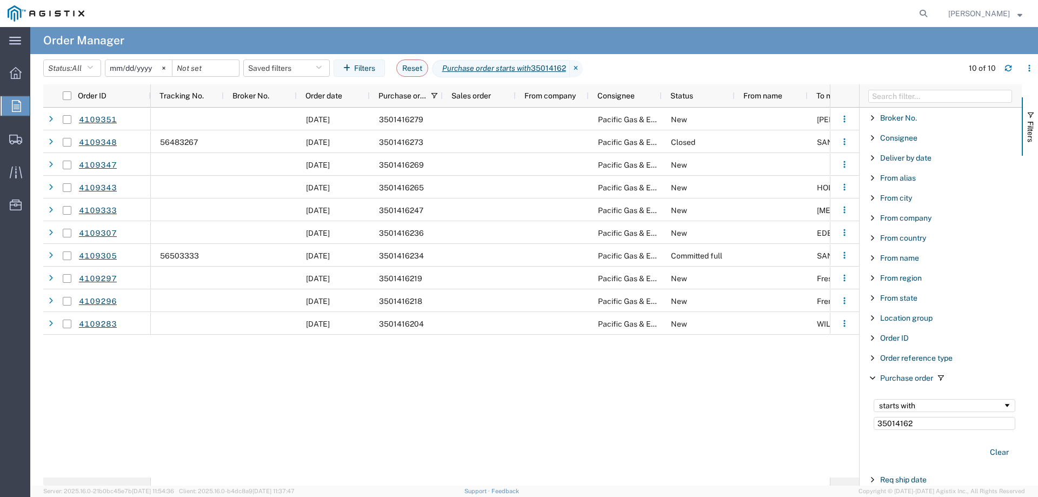
click at [18, 103] on icon at bounding box center [16, 106] width 9 height 12
